Goal: Find specific page/section: Locate a particular part of the current website

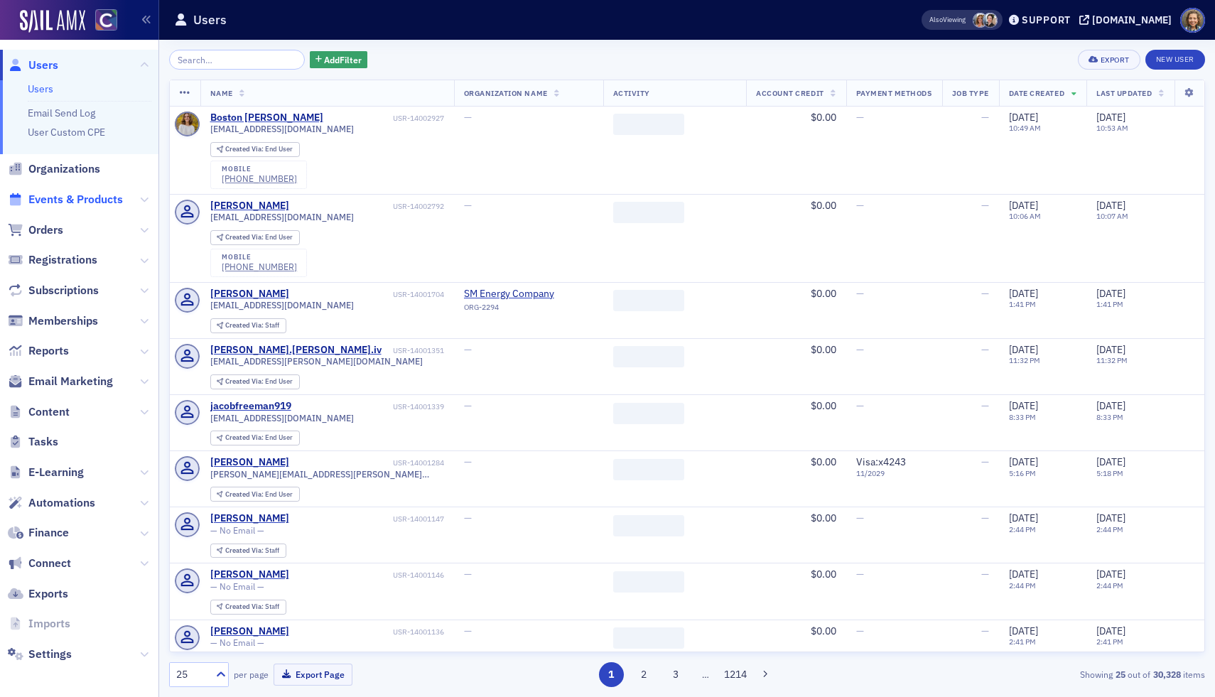
click at [71, 196] on span "Events & Products" at bounding box center [75, 200] width 95 height 16
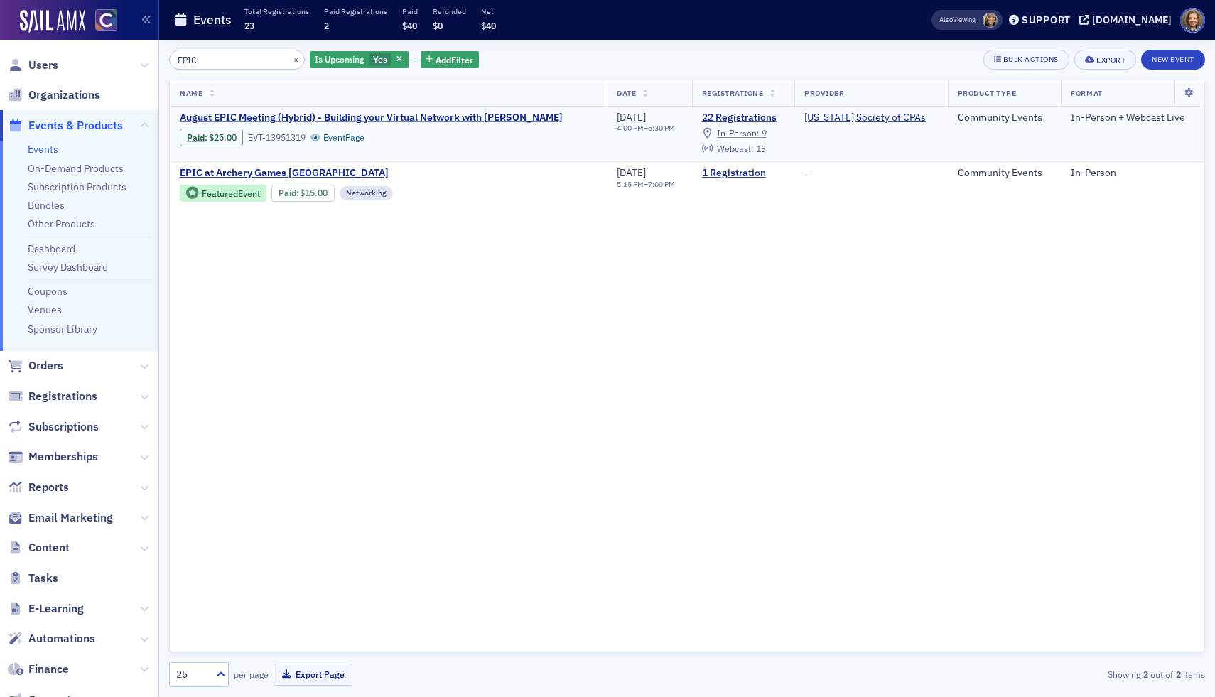
type input "EPIC"
click at [326, 115] on span "August EPIC Meeting (Hybrid) - Building your Virtual Network with [PERSON_NAME]" at bounding box center [371, 118] width 383 height 13
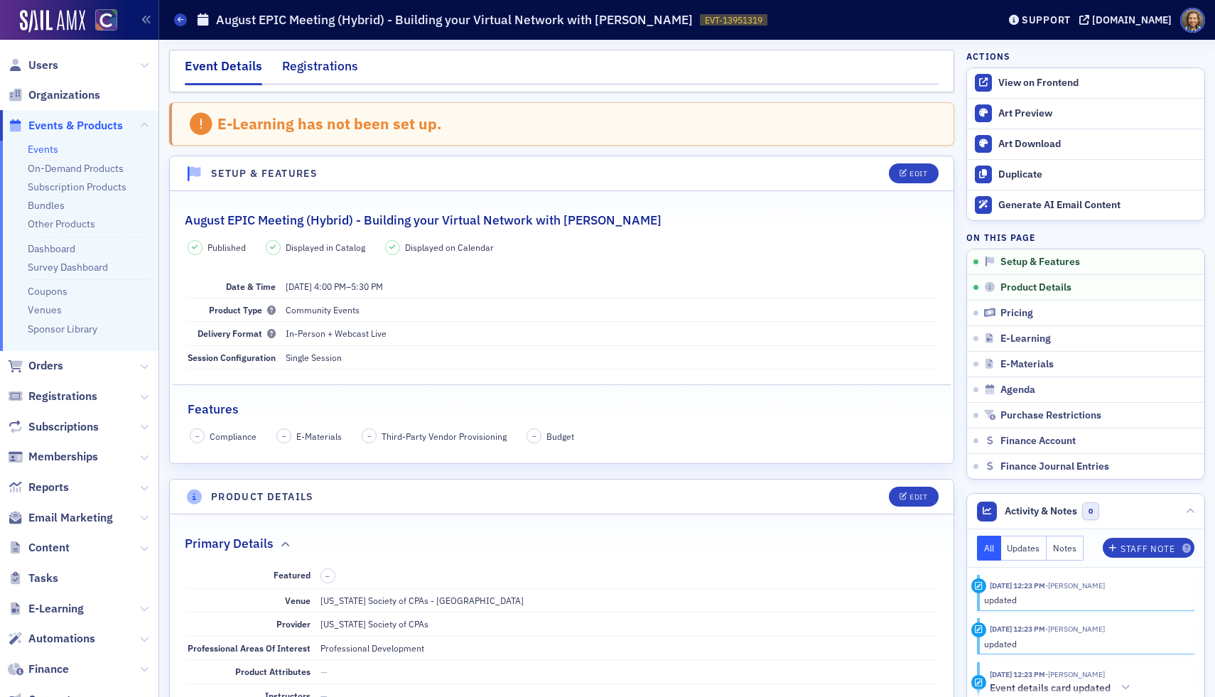
click at [305, 66] on div "Registrations" at bounding box center [320, 70] width 76 height 26
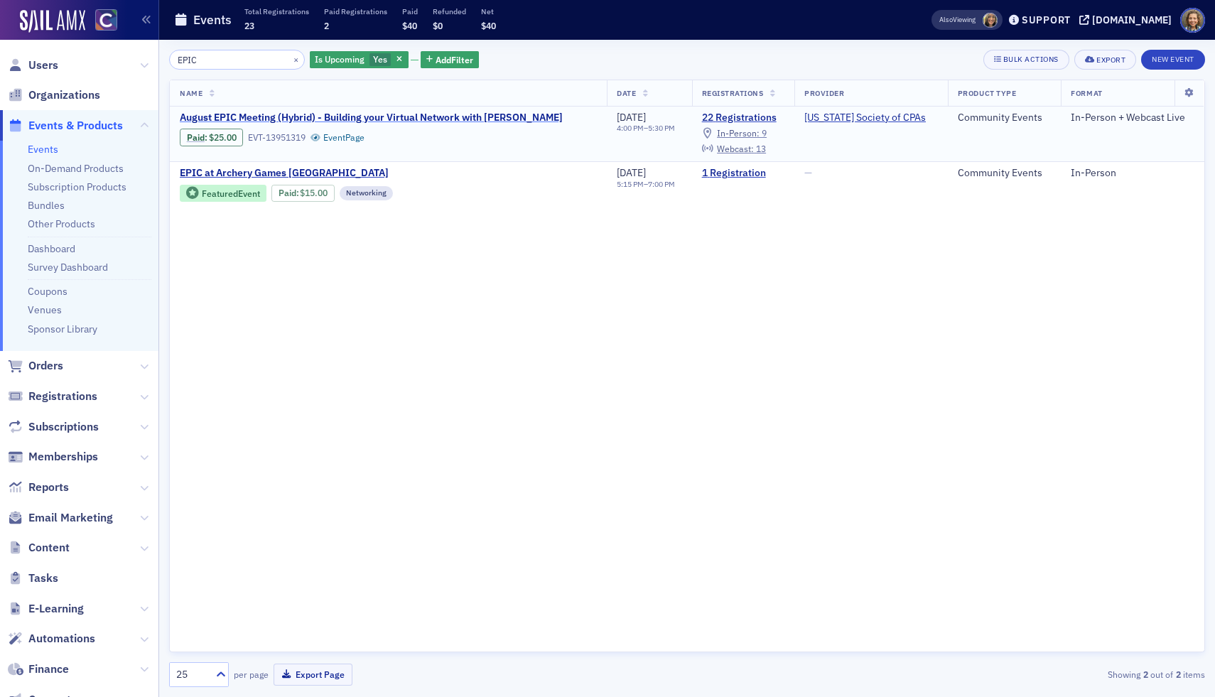
click at [512, 119] on span "August EPIC Meeting (Hybrid) - Building your Virtual Network with [PERSON_NAME]" at bounding box center [371, 118] width 383 height 13
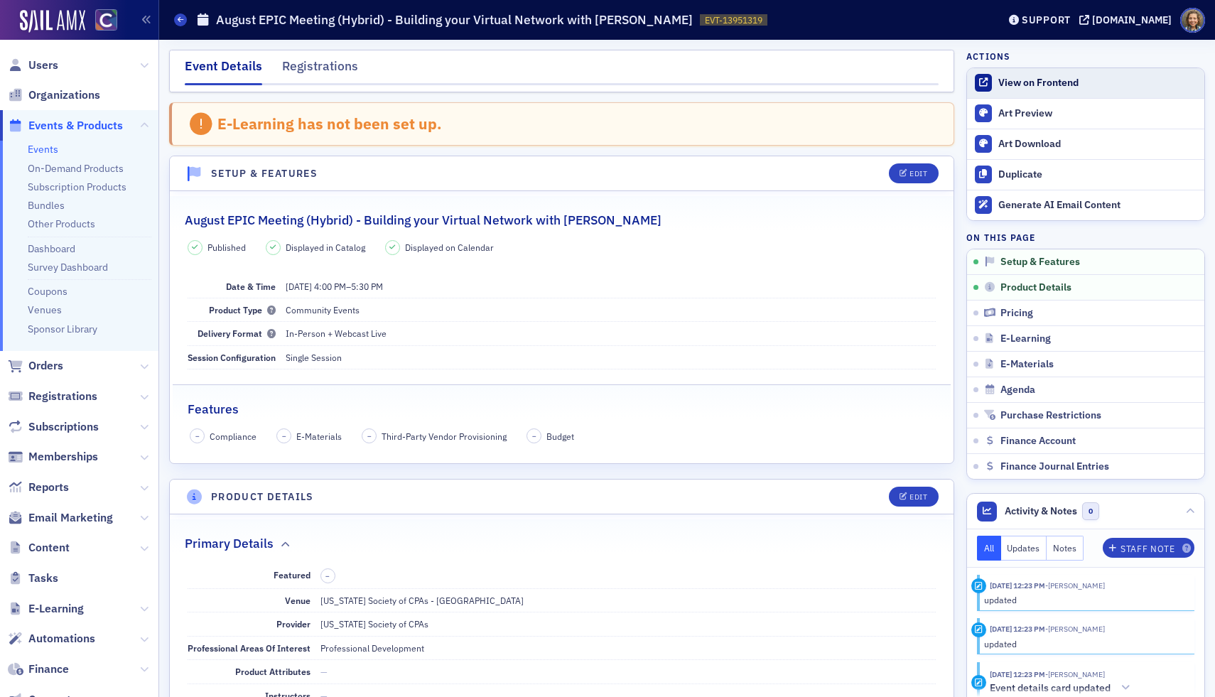
click at [1052, 85] on div "View on Frontend" at bounding box center [1097, 83] width 199 height 13
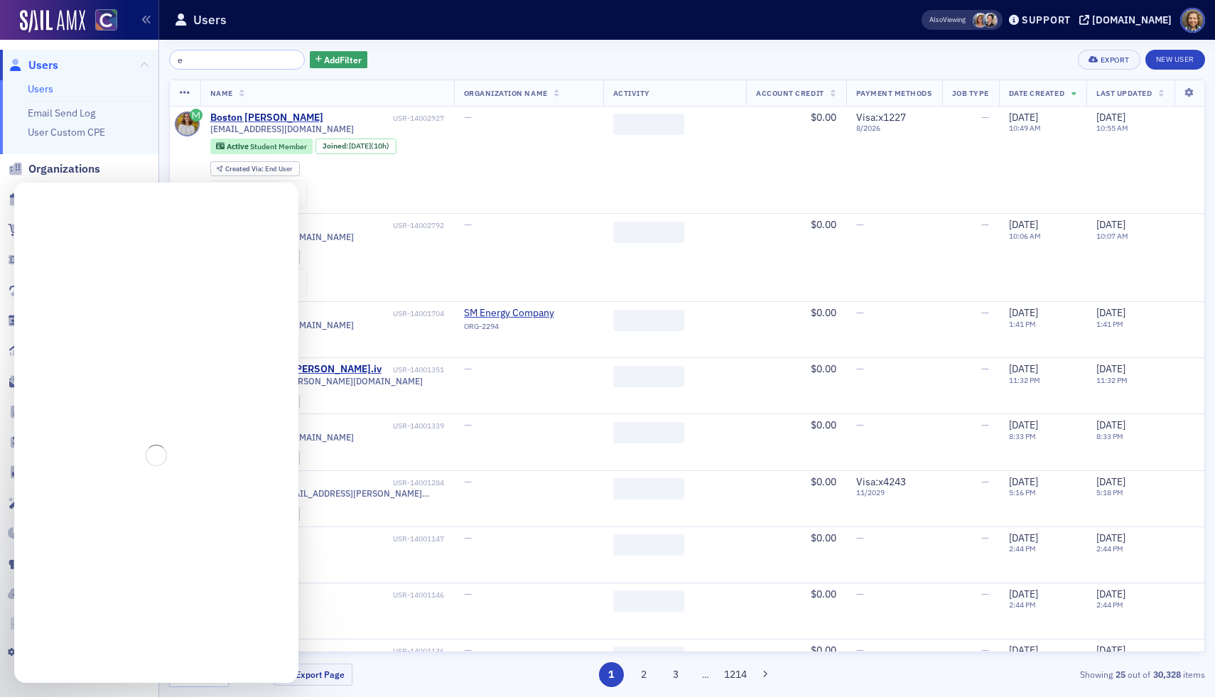
type input "e"
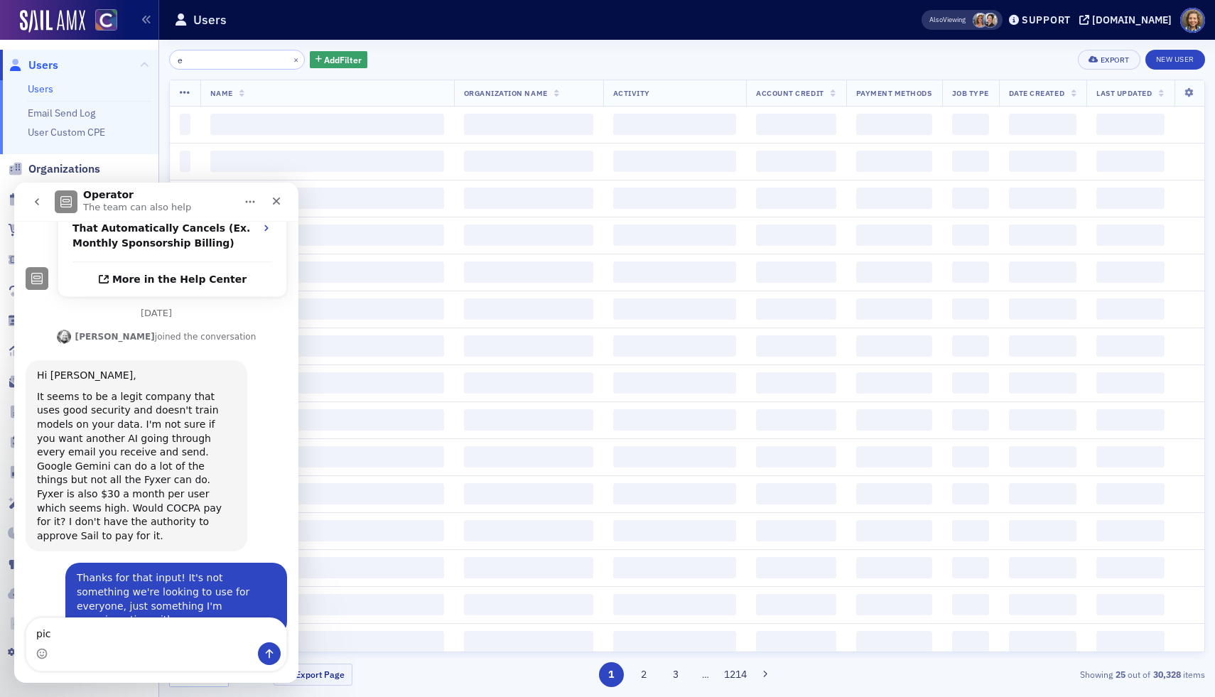
scroll to position [406, 0]
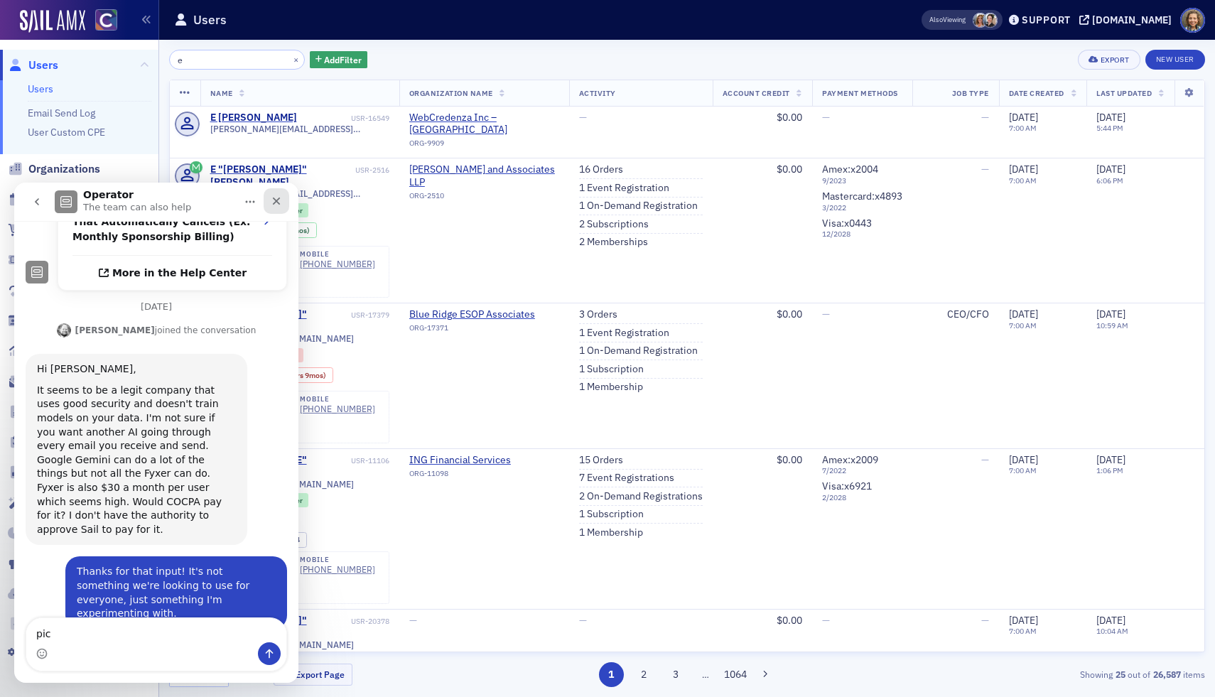
type textarea "pic"
click at [276, 195] on icon "Close" at bounding box center [276, 200] width 11 height 11
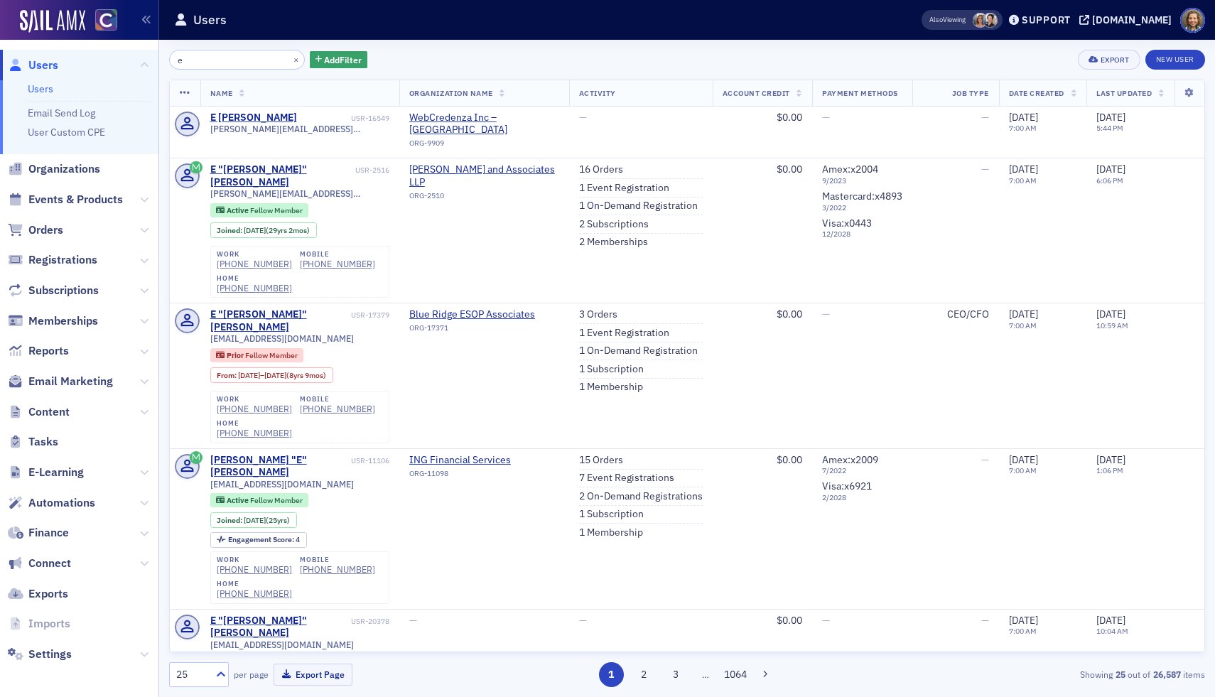
scroll to position [406, 0]
click at [74, 208] on span "Events & Products" at bounding box center [79, 200] width 158 height 31
click at [68, 200] on span "Events & Products" at bounding box center [75, 200] width 95 height 16
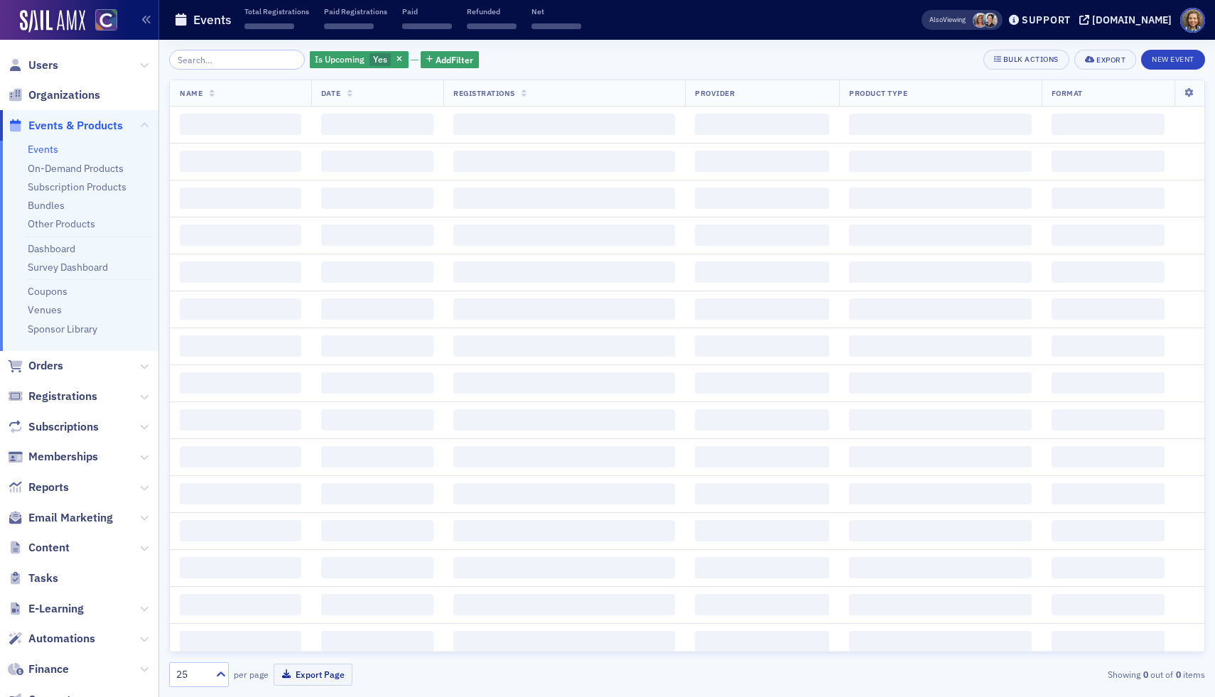
click at [197, 57] on input "search" at bounding box center [237, 60] width 136 height 20
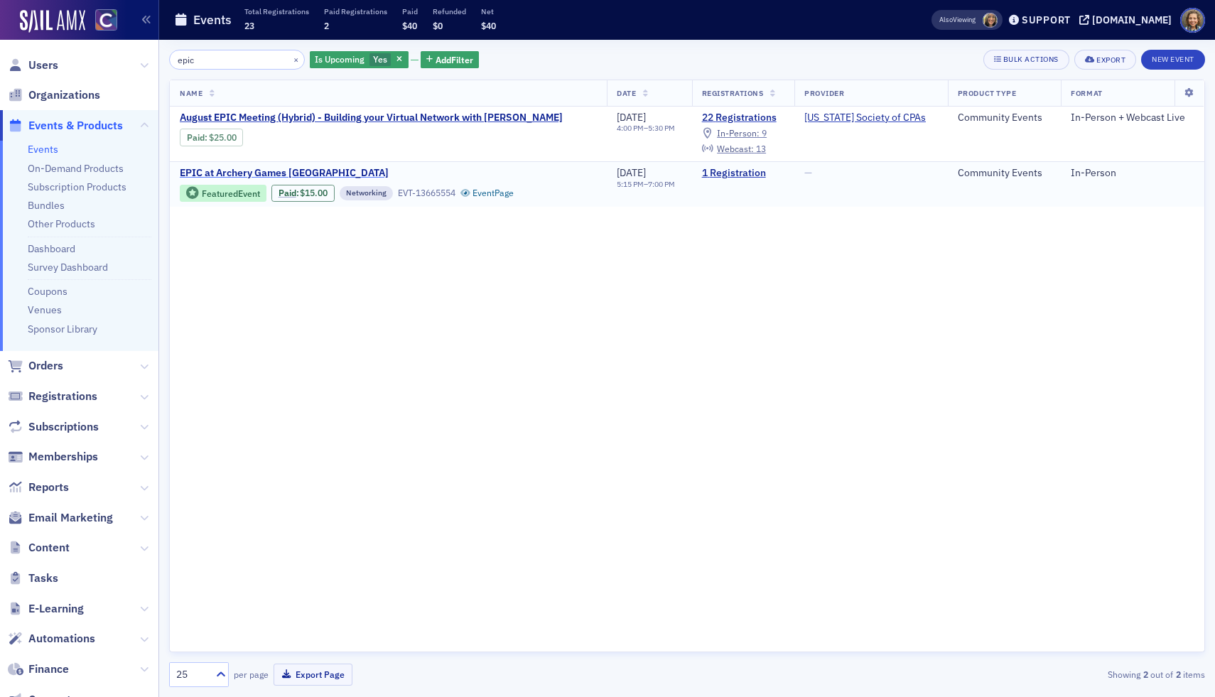
type input "epic"
click at [303, 171] on span "EPIC at Archery Games [GEOGRAPHIC_DATA]" at bounding box center [299, 173] width 239 height 13
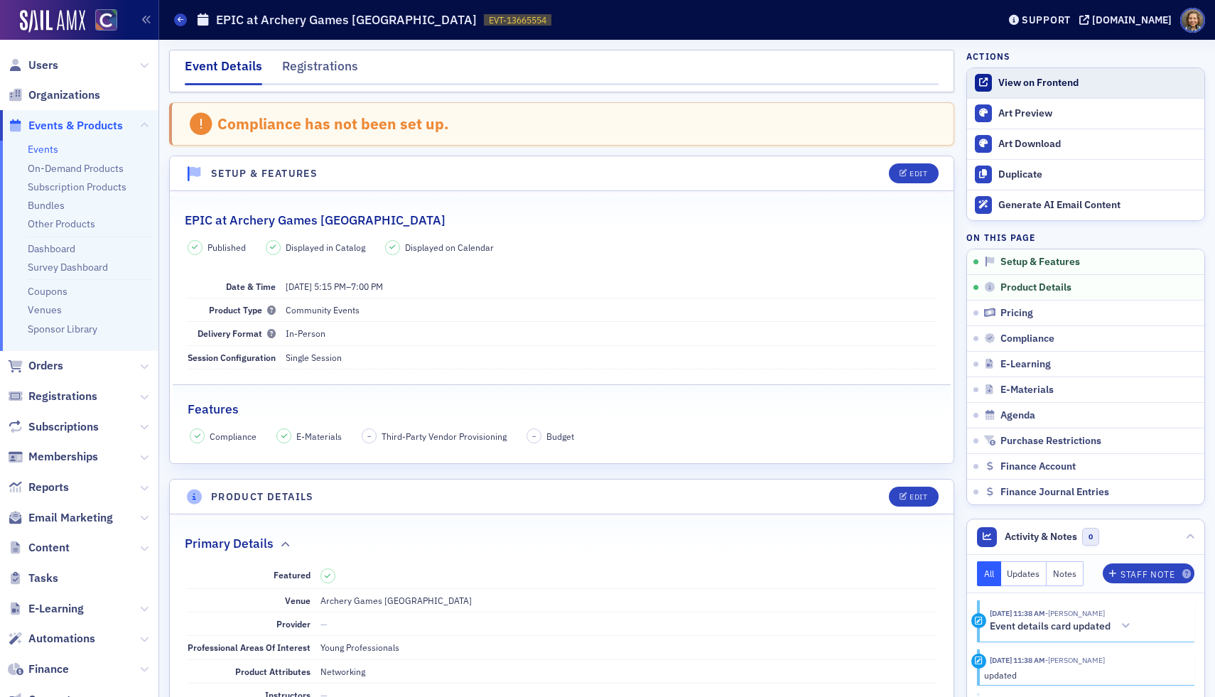
click at [1044, 91] on link "View on Frontend" at bounding box center [1085, 83] width 237 height 30
